Goal: Check status: Check status

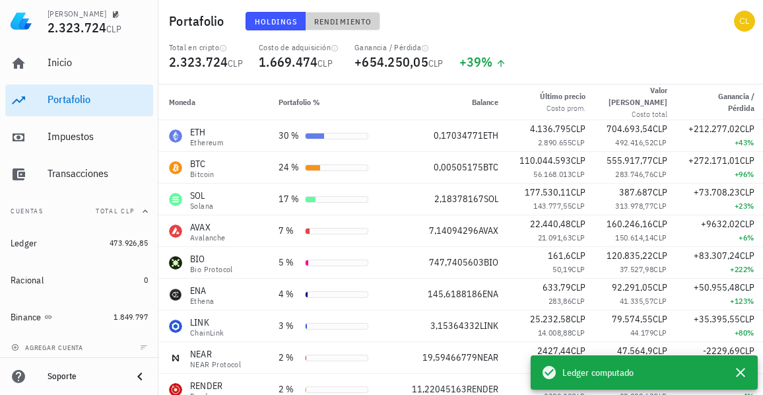
click at [348, 22] on span "Rendimiento" at bounding box center [342, 21] width 58 height 10
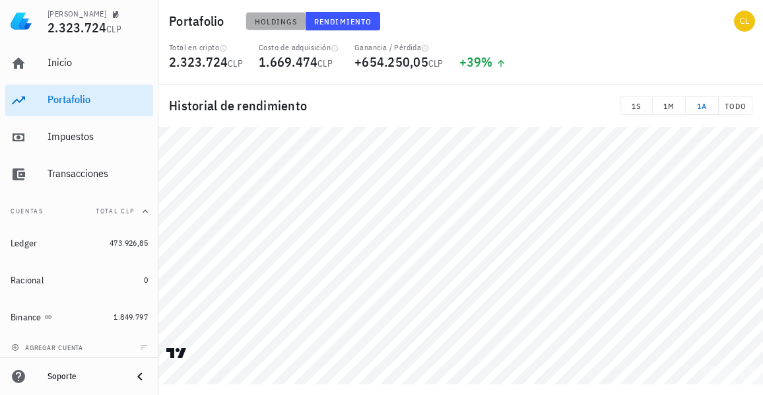
click at [278, 22] on span "Holdings" at bounding box center [276, 21] width 44 height 10
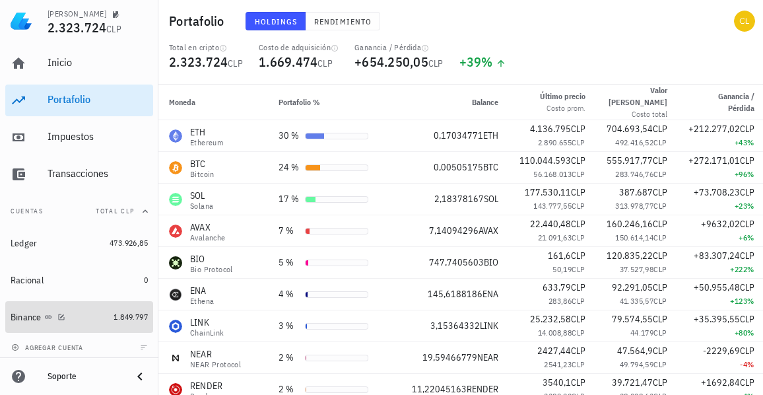
click at [83, 314] on div "Binance" at bounding box center [60, 317] width 98 height 13
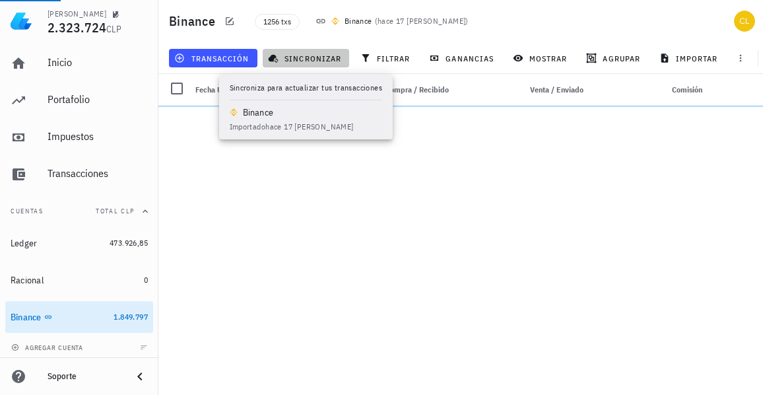
click at [286, 59] on span "sincronizar" at bounding box center [306, 58] width 71 height 11
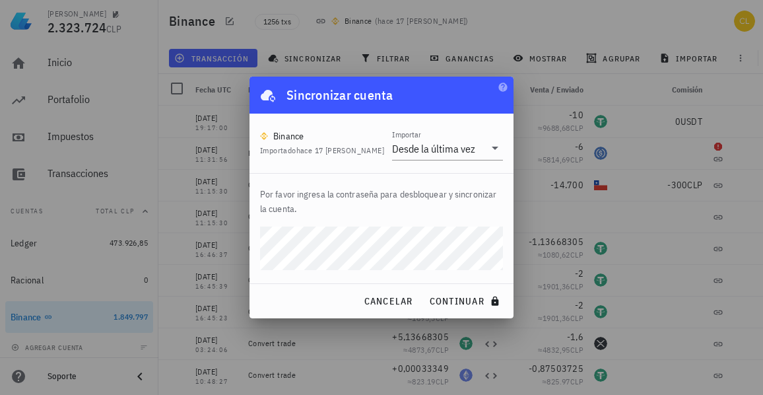
click at [424, 289] on button "continuar" at bounding box center [466, 301] width 84 height 24
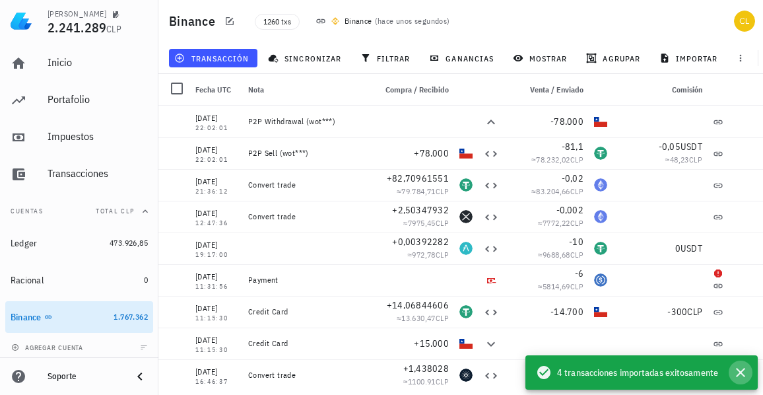
click at [743, 375] on icon "button" at bounding box center [740, 372] width 16 height 16
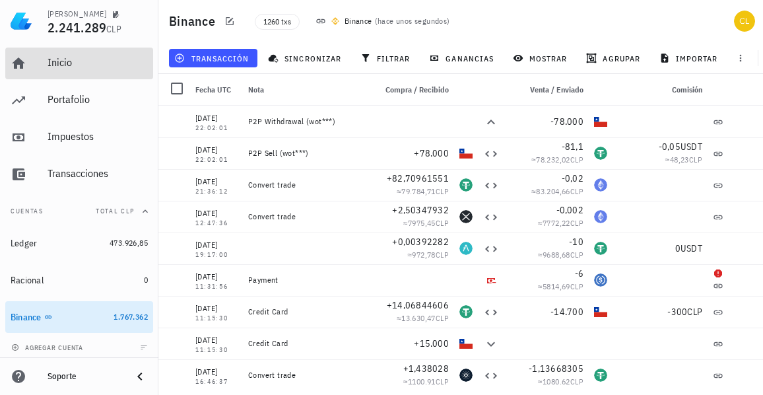
click at [94, 63] on div "Inicio" at bounding box center [98, 62] width 100 height 13
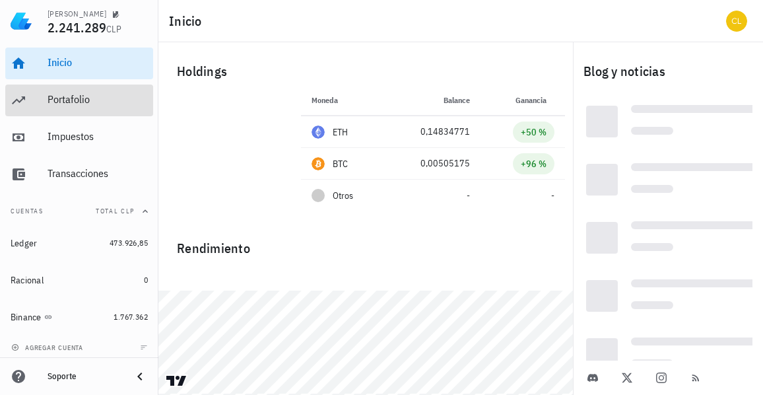
click at [84, 94] on div "Portafolio" at bounding box center [98, 99] width 100 height 13
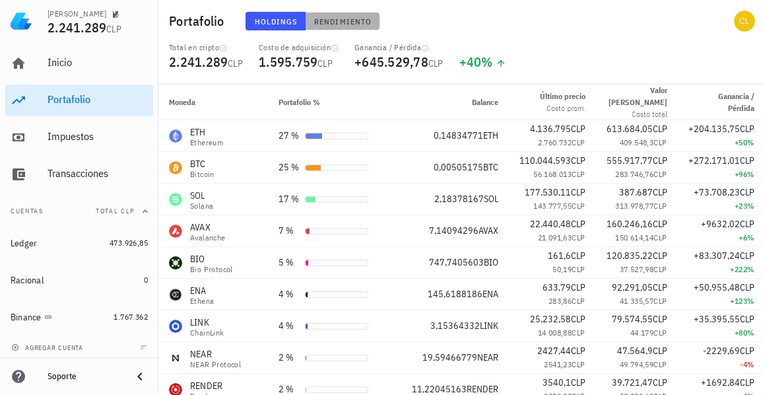
click at [335, 20] on span "Rendimiento" at bounding box center [342, 21] width 58 height 10
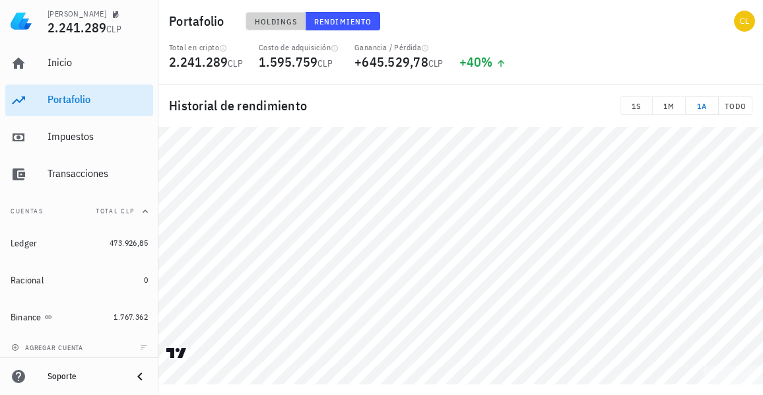
click at [274, 26] on span "Holdings" at bounding box center [276, 21] width 44 height 10
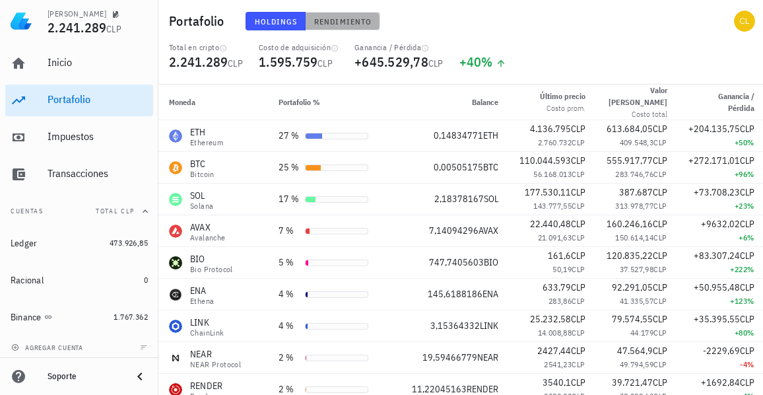
click at [349, 20] on span "Rendimiento" at bounding box center [342, 21] width 58 height 10
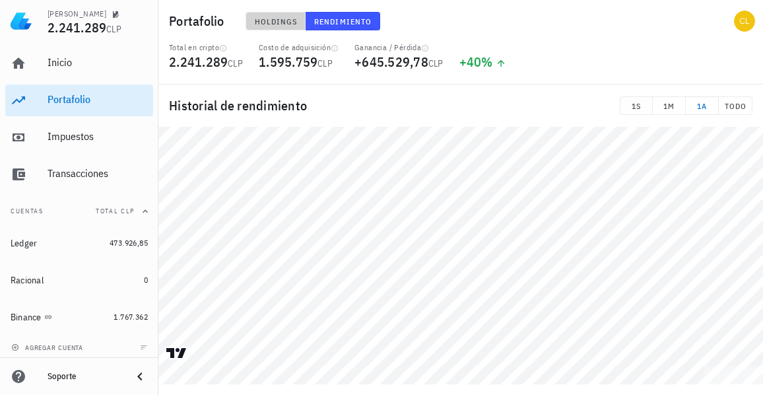
click at [288, 20] on span "Holdings" at bounding box center [276, 21] width 44 height 10
